Goal: Information Seeking & Learning: Learn about a topic

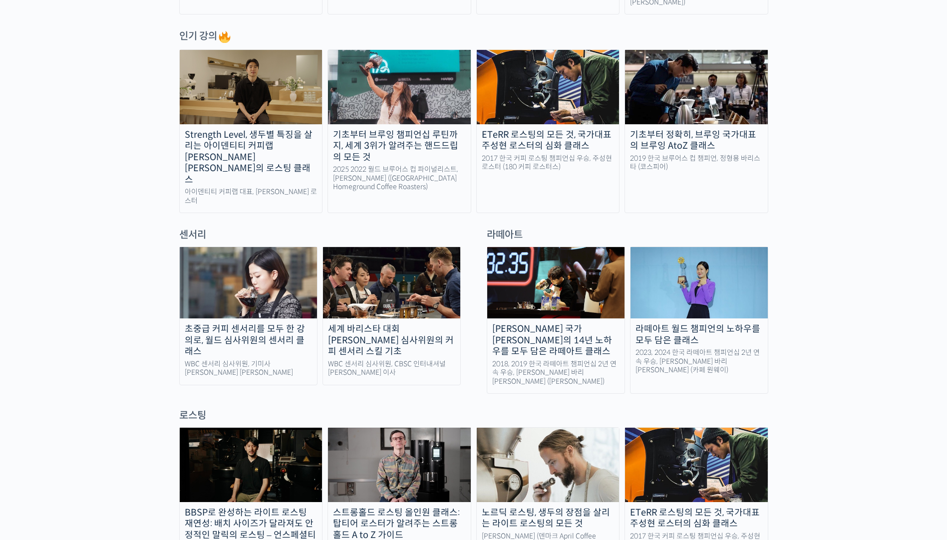
scroll to position [599, 0]
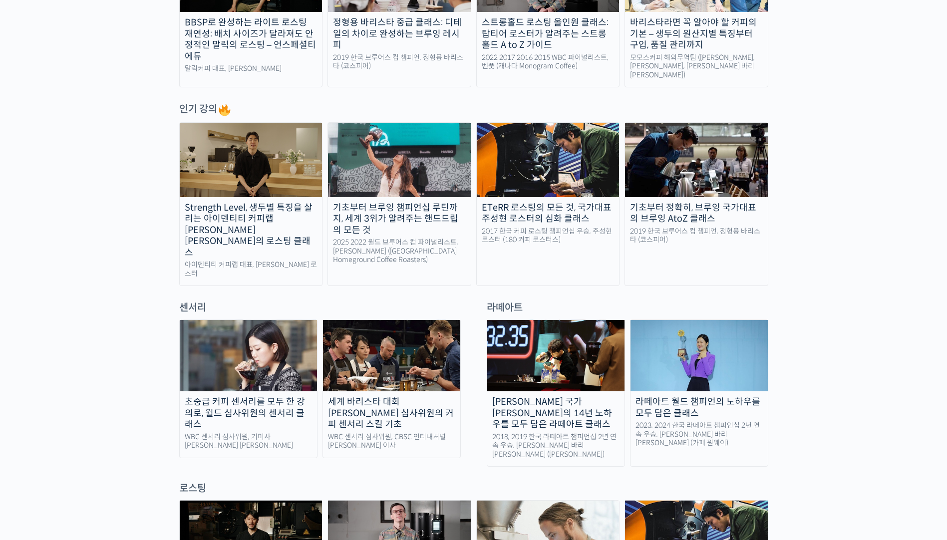
click at [186, 482] on div "로스팅" at bounding box center [473, 488] width 589 height 13
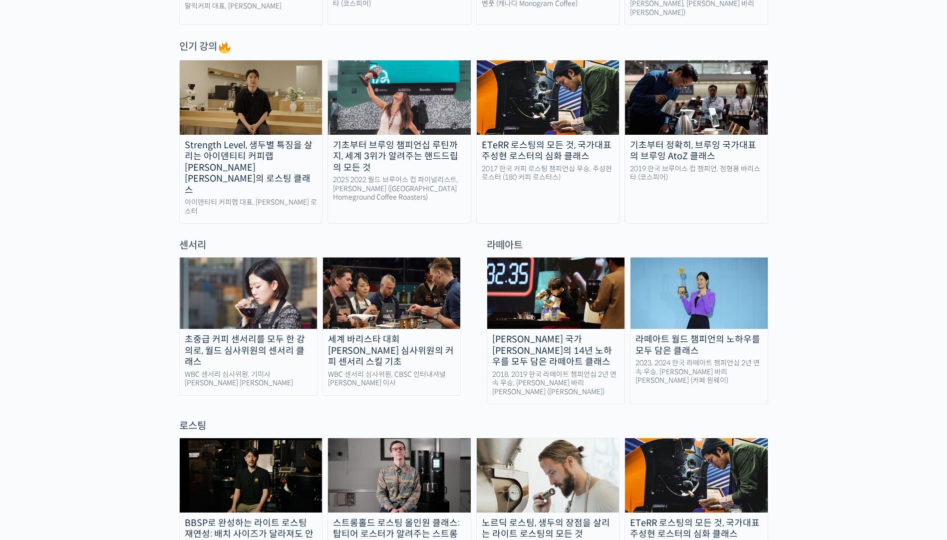
scroll to position [599, 0]
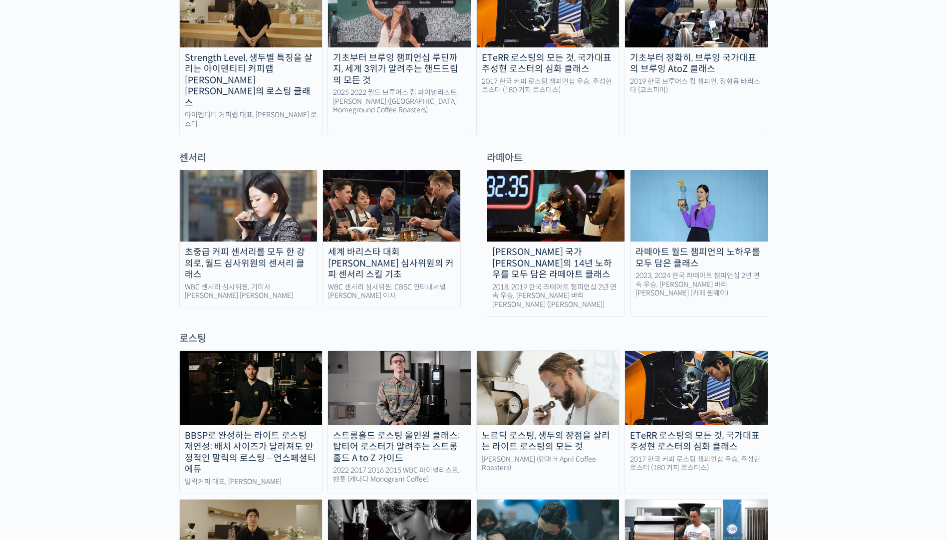
click at [711, 430] on div "ETeRR 로스팅의 모든 것, 국가대표 주성현 로스터의 심화 클래스" at bounding box center [696, 441] width 143 height 22
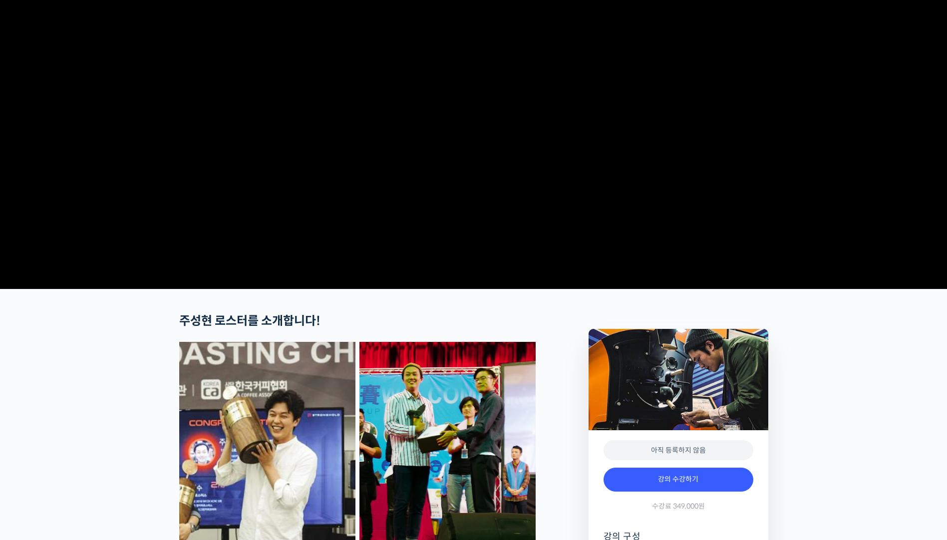
scroll to position [250, 0]
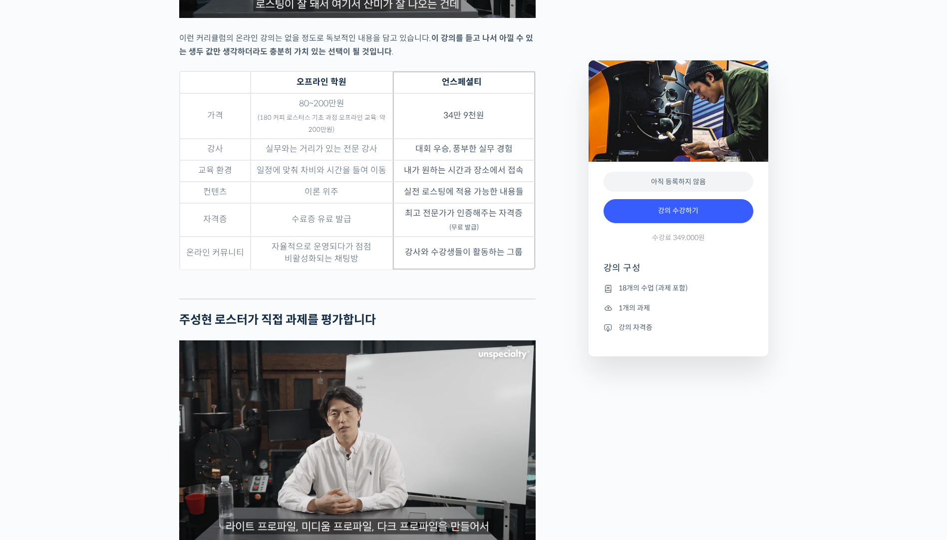
scroll to position [2896, 0]
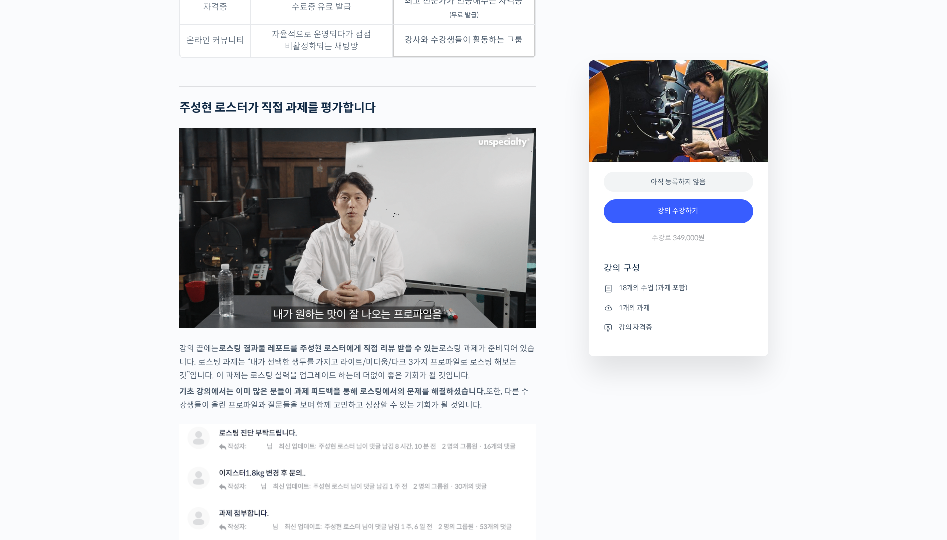
click at [740, 399] on div "Preview this 강의 아직 등록하지 않음 강의 수강하기 수강료 349,000원 강의 구성 18개의 수업 (과제 포함) 1개의 과제 강의…" at bounding box center [679, 494] width 190 height 5927
click at [737, 399] on div "Preview this 강의 아직 등록하지 않음 강의 수강하기 수강료 349,000원 강의 구성 18개의 수업 (과제 포함) 1개의 과제 강의…" at bounding box center [679, 494] width 190 height 5927
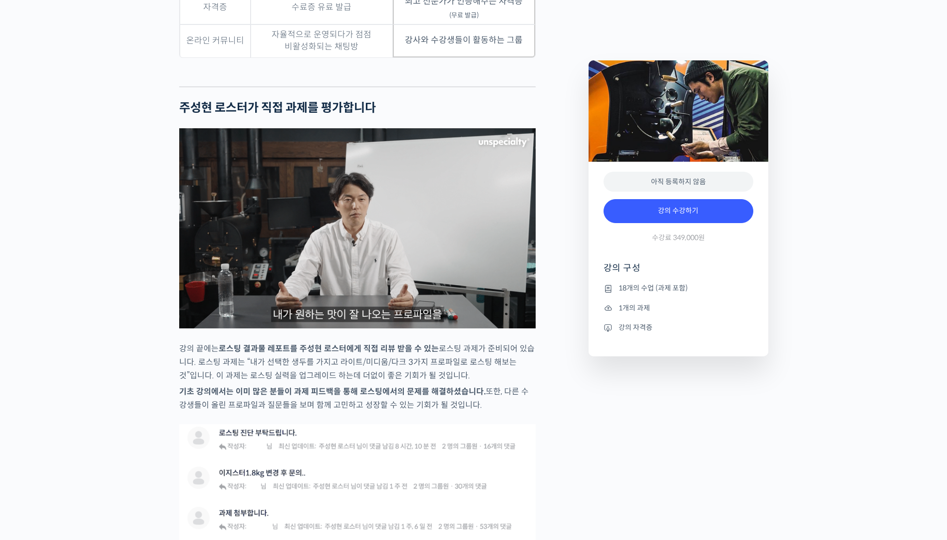
click at [153, 32] on div "ETeRR 로스팅의 모든 것, 국가대표 주성현 로스터의 심화 클래스 강의 상세 내용 확인하기 주성현 로스터를 소개합니다! <180 커피 로스터…" at bounding box center [473, 495] width 947 height 5959
click at [659, 380] on div "Preview this 강의 아직 등록하지 않음 강의 수강하기 수강료 349,000원 강의 구성 18개의 수업 (과제 포함) 1개의 과제 강의…" at bounding box center [679, 494] width 190 height 5927
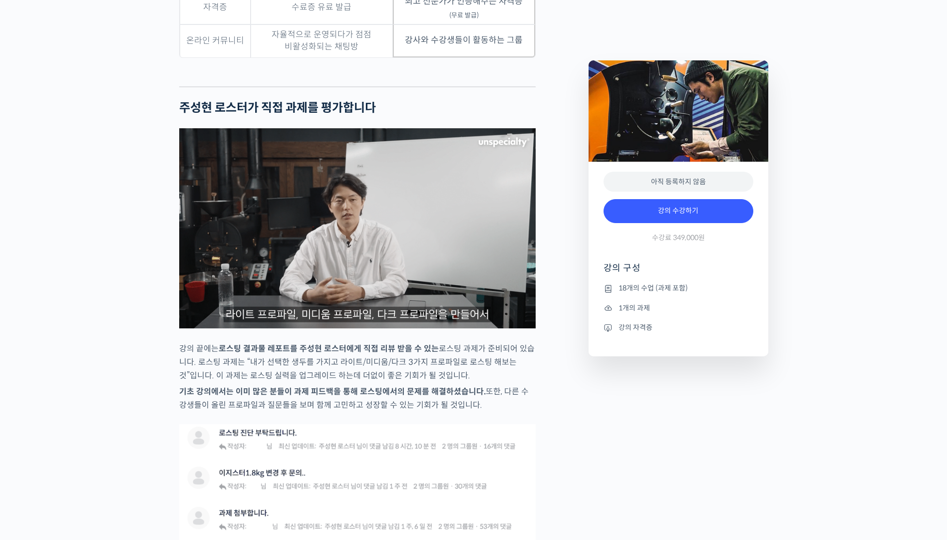
click at [659, 380] on div "Preview this 강의 아직 등록하지 않음 강의 수강하기 수강료 349,000원 강의 구성 18개의 수업 (과제 포함) 1개의 과제 강의…" at bounding box center [679, 494] width 190 height 5927
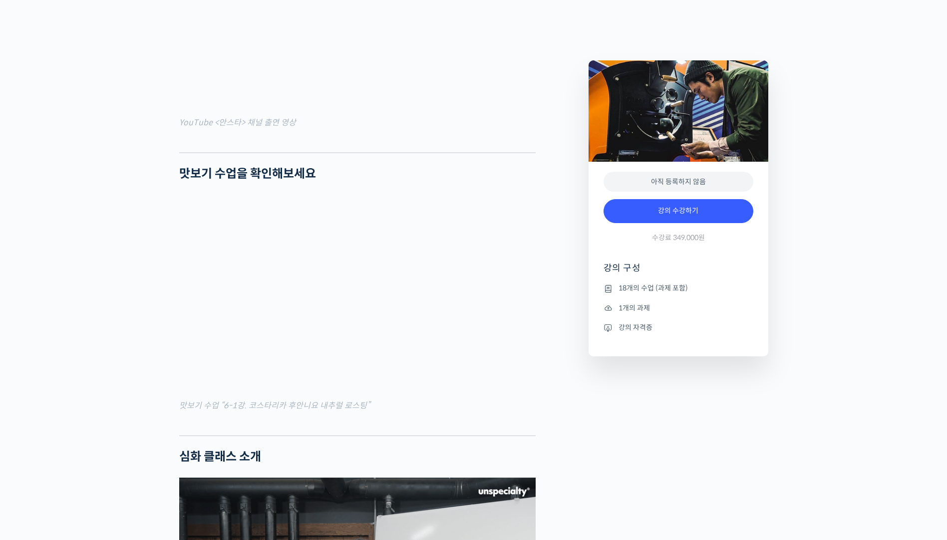
scroll to position [0, 0]
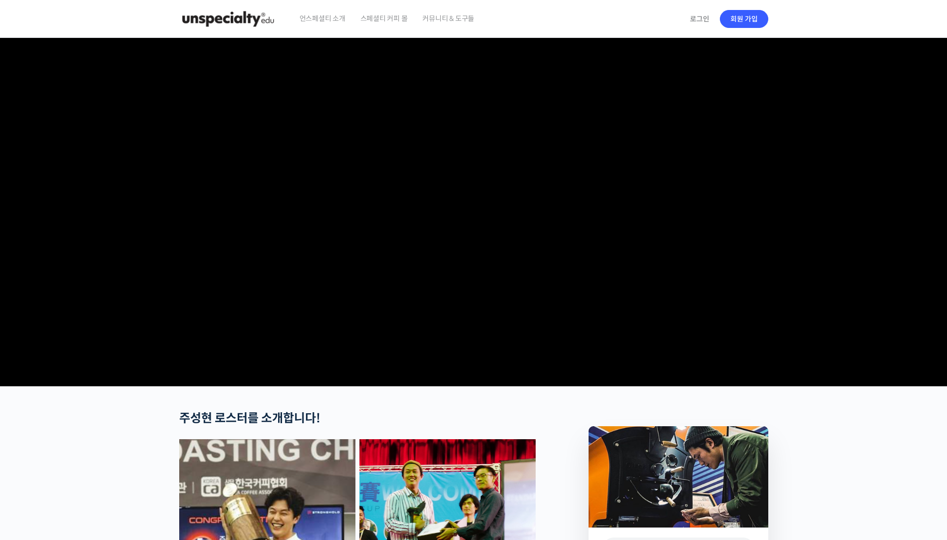
drag, startPoint x: 843, startPoint y: 369, endPoint x: 810, endPoint y: 114, distance: 257.2
